Goal: Task Accomplishment & Management: Use online tool/utility

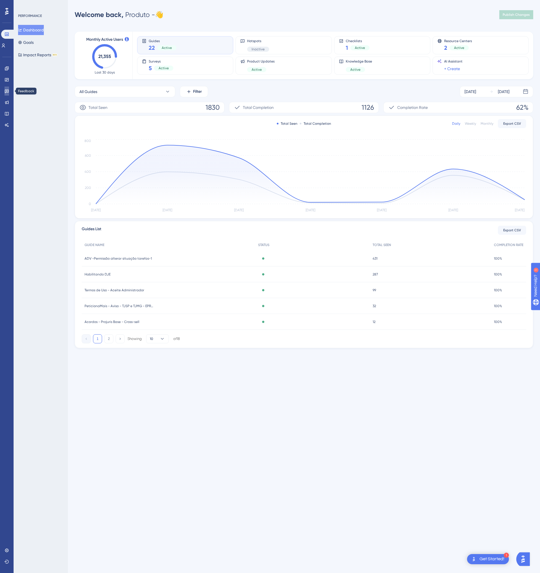
click at [7, 91] on icon at bounding box center [7, 92] width 4 height 4
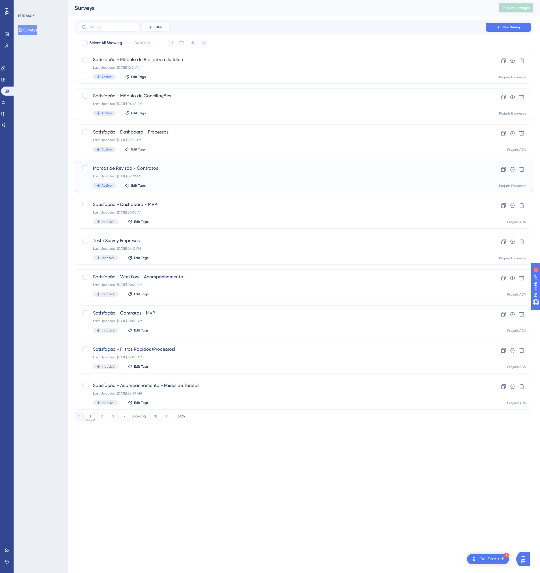
click at [219, 176] on div "Last Updated: [DATE] 09:39 AM" at bounding box center [281, 176] width 377 height 5
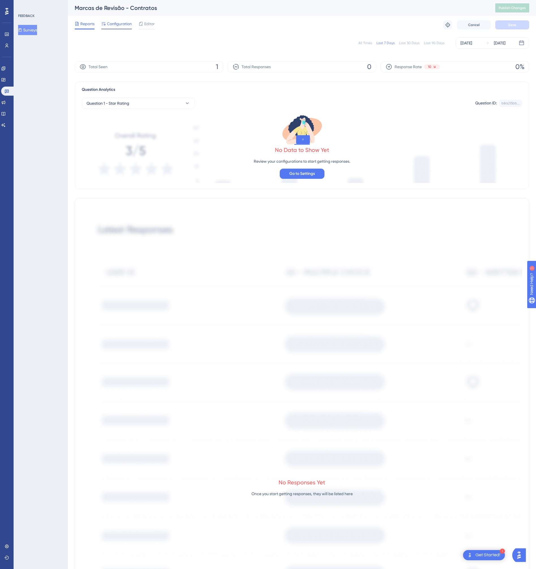
click at [118, 23] on span "Configuration" at bounding box center [119, 23] width 25 height 7
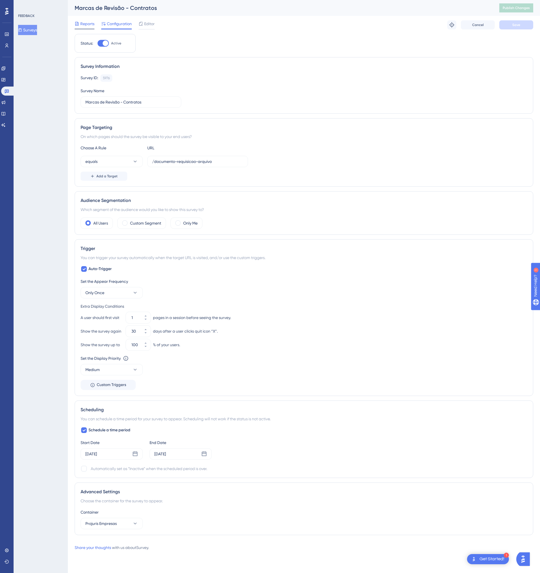
click at [91, 22] on span "Reports" at bounding box center [87, 23] width 14 height 7
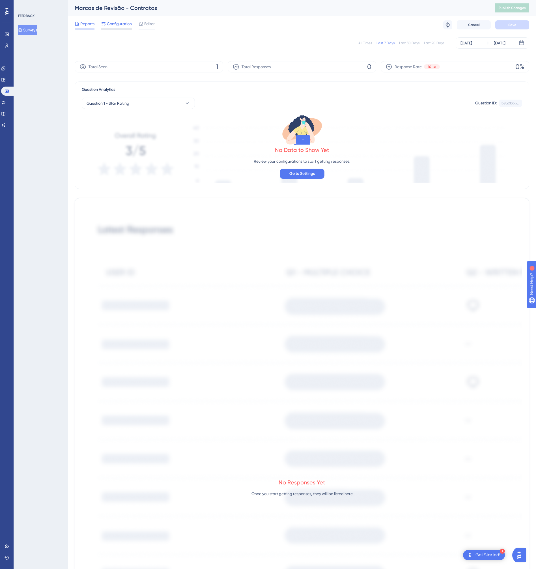
click at [115, 22] on span "Configuration" at bounding box center [119, 23] width 25 height 7
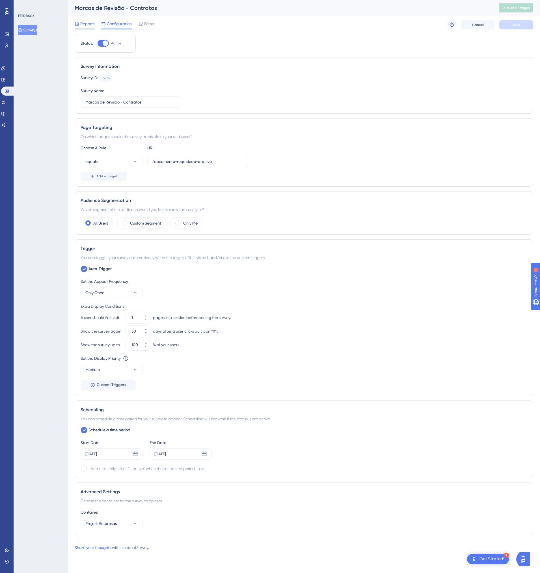
click at [84, 26] on span "Reports" at bounding box center [87, 23] width 14 height 7
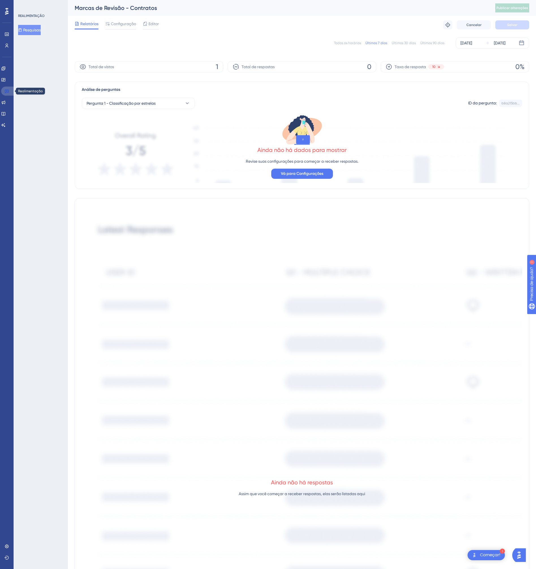
click at [6, 91] on icon at bounding box center [7, 91] width 5 height 5
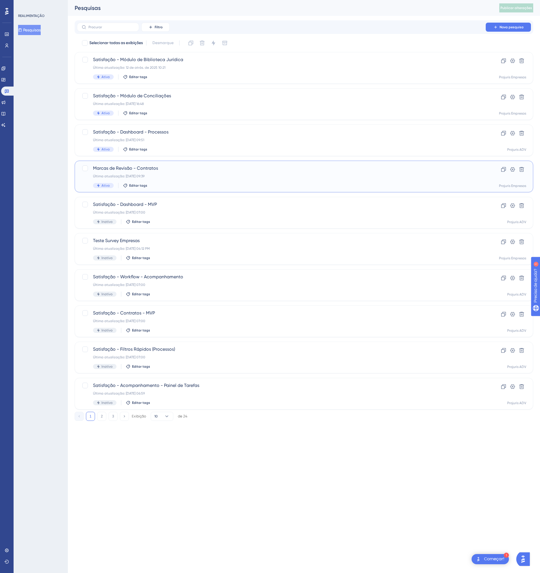
click at [179, 172] on div "Marcas de Revisão - Contratos Última atualização: [DATE] 09:39 Ativo Editar tags" at bounding box center [281, 176] width 377 height 23
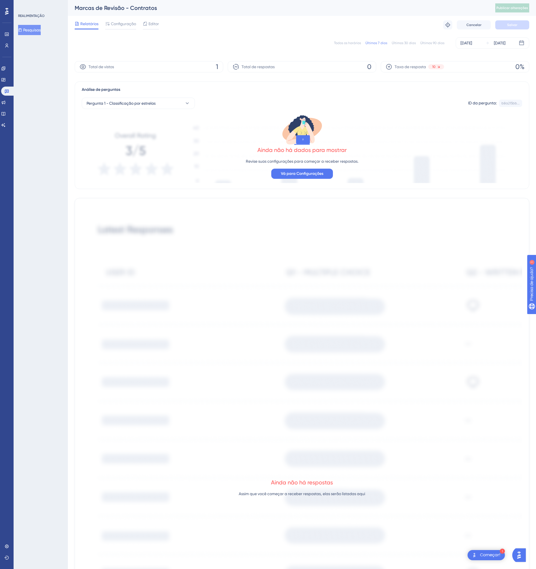
click at [176, 148] on div "Ainda não há dados para mostrar Revise suas configurações para começar a recebe…" at bounding box center [302, 146] width 440 height 74
click at [125, 31] on div "Relatórios Configuração Editor Solucionar problemas Cancelar Salvar" at bounding box center [302, 25] width 454 height 18
click at [125, 27] on span "Configuração" at bounding box center [123, 23] width 25 height 7
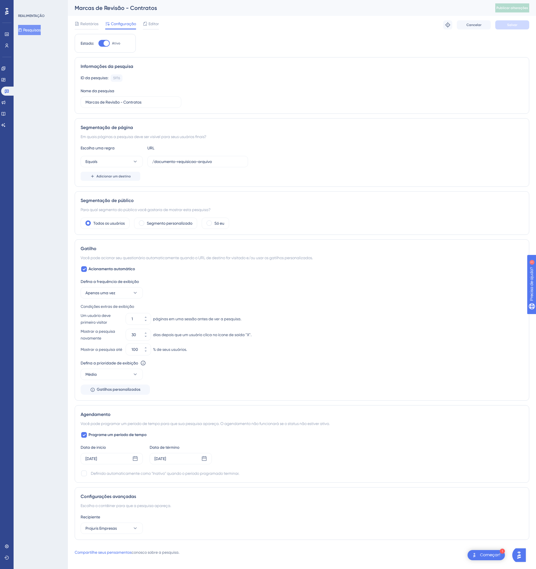
scroll to position [5, 0]
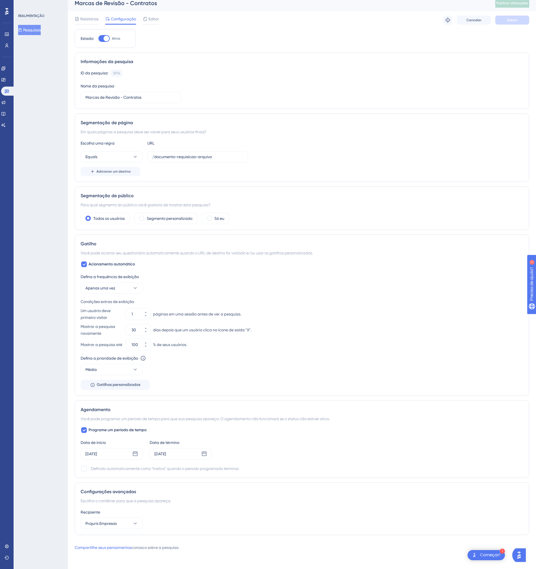
click at [155, 25] on div "Relatórios Configuração Editor Solucionar problemas Cancelar Salvar" at bounding box center [302, 20] width 454 height 18
click at [156, 20] on span "Editor" at bounding box center [153, 19] width 10 height 7
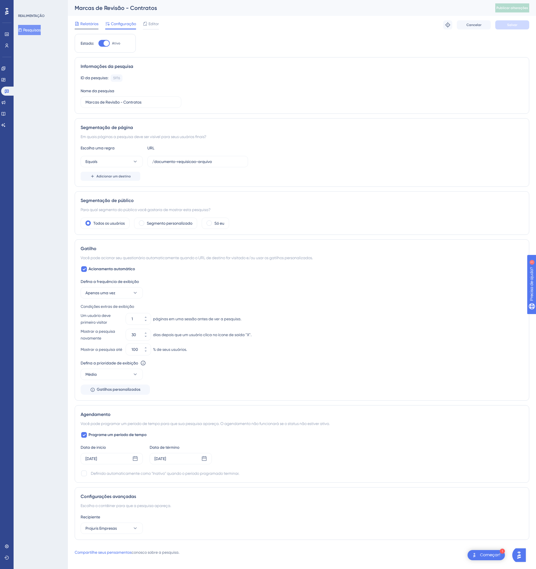
click at [94, 21] on span "Relatórios" at bounding box center [89, 23] width 18 height 7
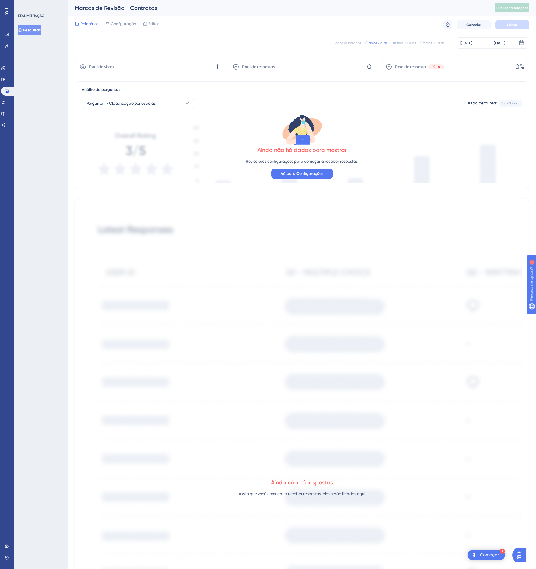
click at [290, 67] on div "Total de respostas 0" at bounding box center [302, 66] width 148 height 11
